Goal: Go to known website: Access a specific website the user already knows

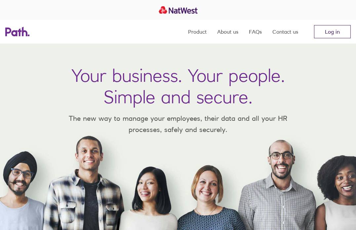
click at [326, 27] on link "Log in" at bounding box center [332, 31] width 37 height 13
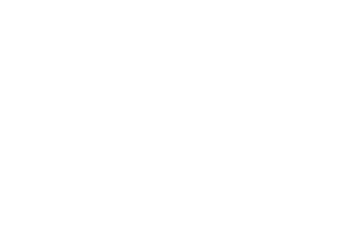
click at [345, 230] on html "Privacy Preference Center When you visit any website, it may store or retrieve …" at bounding box center [172, 120] width 345 height 240
